Goal: Task Accomplishment & Management: Manage account settings

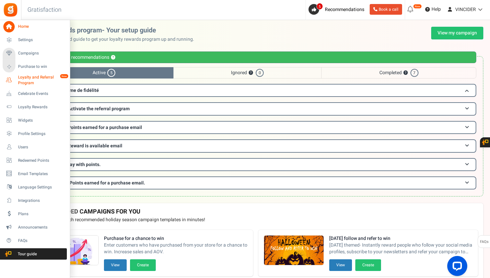
click at [6, 81] on icon at bounding box center [8, 79] width 11 height 11
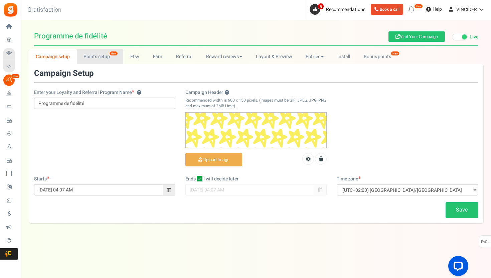
click at [109, 60] on link "Points setup New" at bounding box center [100, 56] width 46 height 15
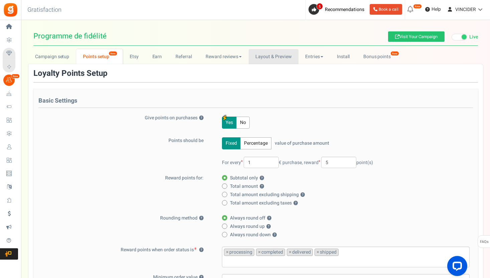
click at [290, 54] on link "Layout & Preview" at bounding box center [274, 56] width 50 height 15
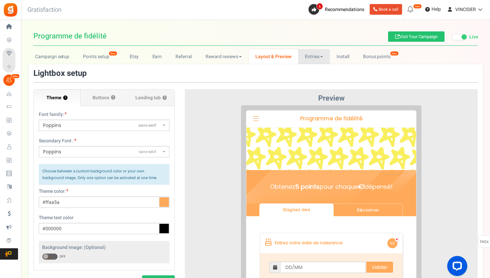
click at [316, 57] on link "Entries" at bounding box center [314, 56] width 32 height 15
click at [268, 74] on h3 "Lightbox setup" at bounding box center [255, 73] width 444 height 9
click at [314, 55] on link "Entries" at bounding box center [314, 56] width 32 height 15
click at [315, 69] on link "Entries" at bounding box center [324, 71] width 53 height 10
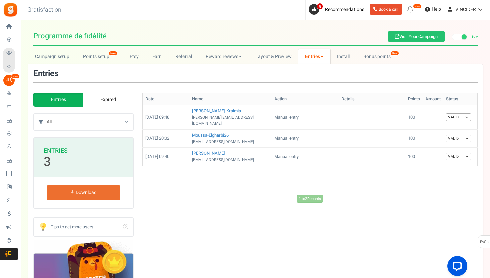
click at [112, 104] on link "Expired" at bounding box center [108, 100] width 50 height 14
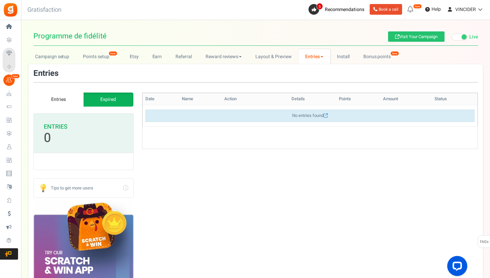
click at [66, 93] on link "Entries" at bounding box center [58, 100] width 50 height 14
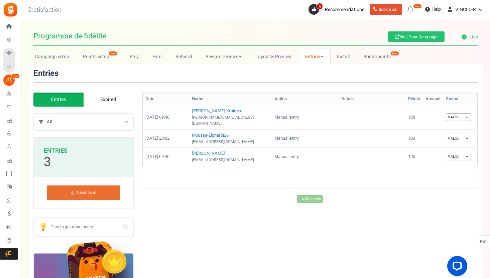
click at [95, 122] on select "All Manual entry Partagez sur Facebook Rejoins nous sur Youtube Rejoins nous su…" at bounding box center [90, 122] width 87 height 17
click at [47, 114] on select "All Manual entry Partagez sur Facebook Rejoins nous sur Youtube Rejoins nous su…" at bounding box center [90, 122] width 87 height 17
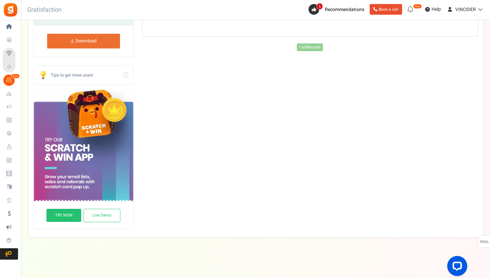
scroll to position [51, 0]
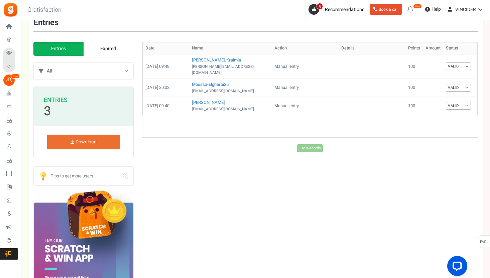
click at [116, 82] on div "Entries Expired All Manual entry Partagez sur Facebook Rejoins nous sur Youtube…" at bounding box center [83, 64] width 100 height 45
click at [116, 73] on select "All Manual entry Partagez sur Facebook Rejoins nous sur Youtube Rejoins nous su…" at bounding box center [90, 71] width 87 height 17
click at [47, 63] on select "All Manual entry Partagez sur Facebook Rejoins nous sur Youtube Rejoins nous su…" at bounding box center [90, 71] width 87 height 17
click at [122, 69] on select "All Manual entry Partagez sur Facebook Rejoins nous sur Youtube Rejoins nous su…" at bounding box center [90, 71] width 87 height 17
click at [47, 63] on select "All Manual entry Partagez sur Facebook Rejoins nous sur Youtube Rejoins nous su…" at bounding box center [90, 71] width 87 height 17
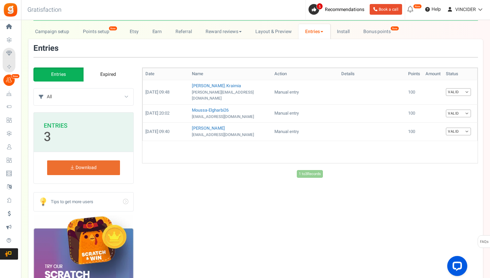
scroll to position [0, 0]
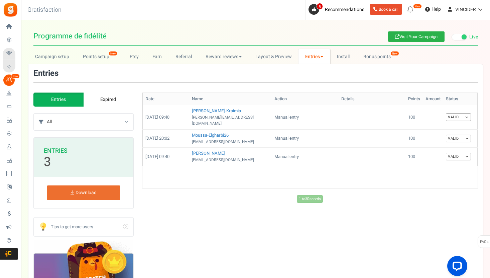
click at [403, 37] on link "Visit Your Campaign" at bounding box center [416, 36] width 56 height 10
